Goal: Task Accomplishment & Management: Use online tool/utility

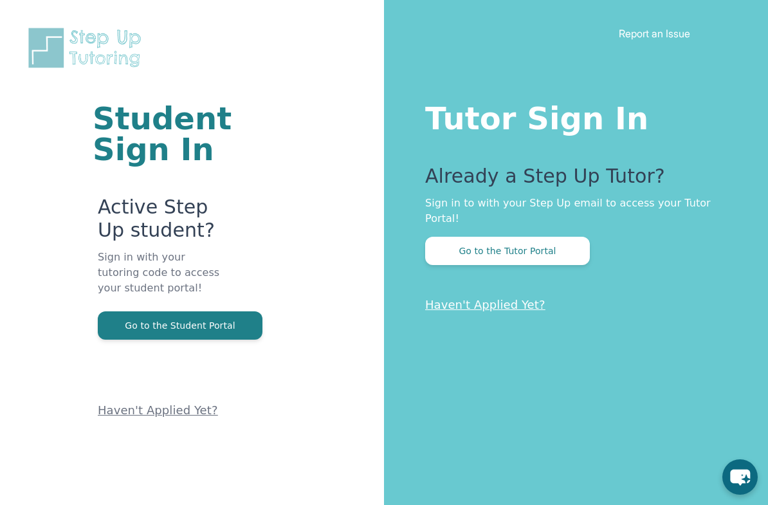
click at [540, 237] on button "Go to the Tutor Portal" at bounding box center [507, 251] width 165 height 28
click at [536, 237] on button "Go to the Tutor Portal" at bounding box center [507, 251] width 165 height 28
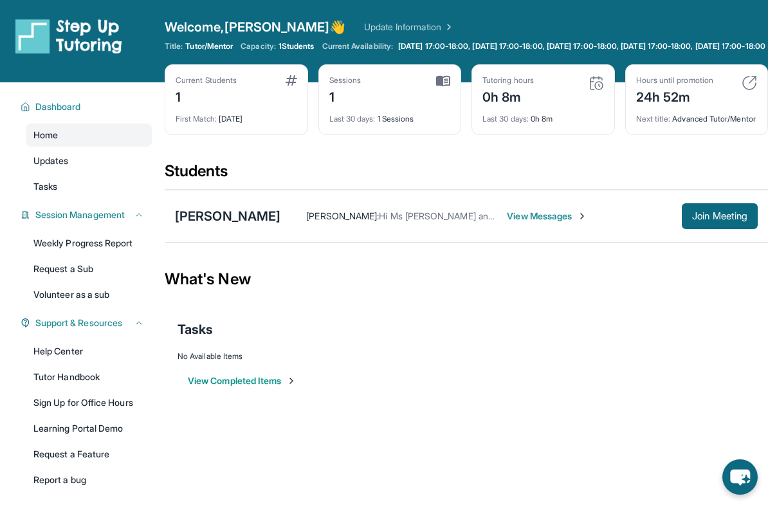
click at [715, 220] on span "Join Meeting" at bounding box center [719, 216] width 55 height 8
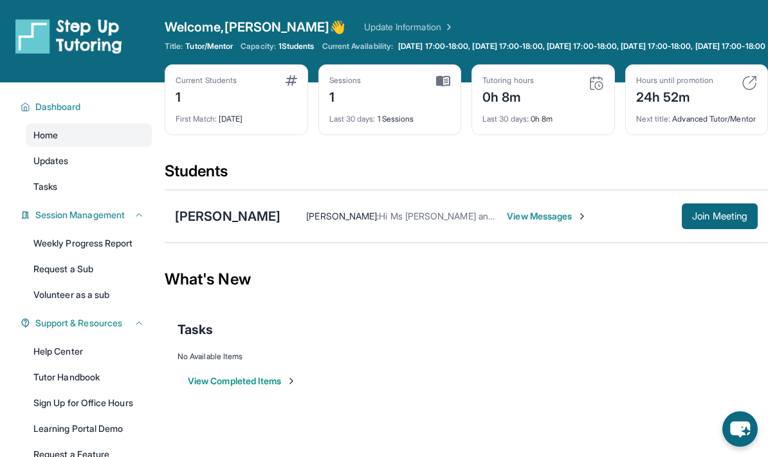
click at [702, 220] on span "Join Meeting" at bounding box center [719, 216] width 55 height 8
